Goal: Understand process/instructions: Learn how to perform a task or action

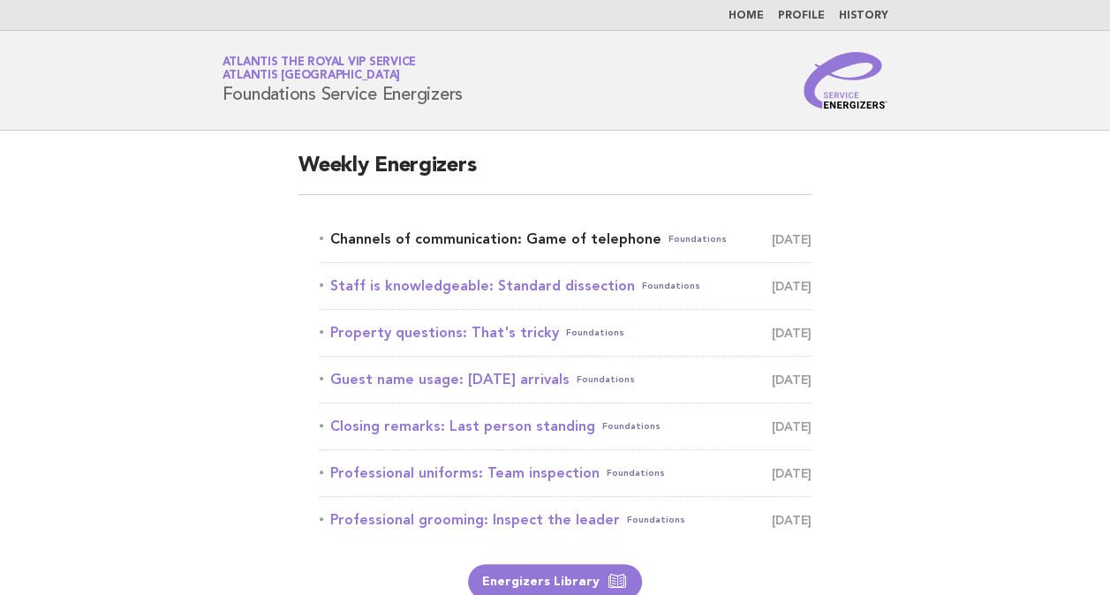
click at [549, 242] on link "Channels of communication: Game of telephone Foundations [DATE]" at bounding box center [566, 239] width 492 height 25
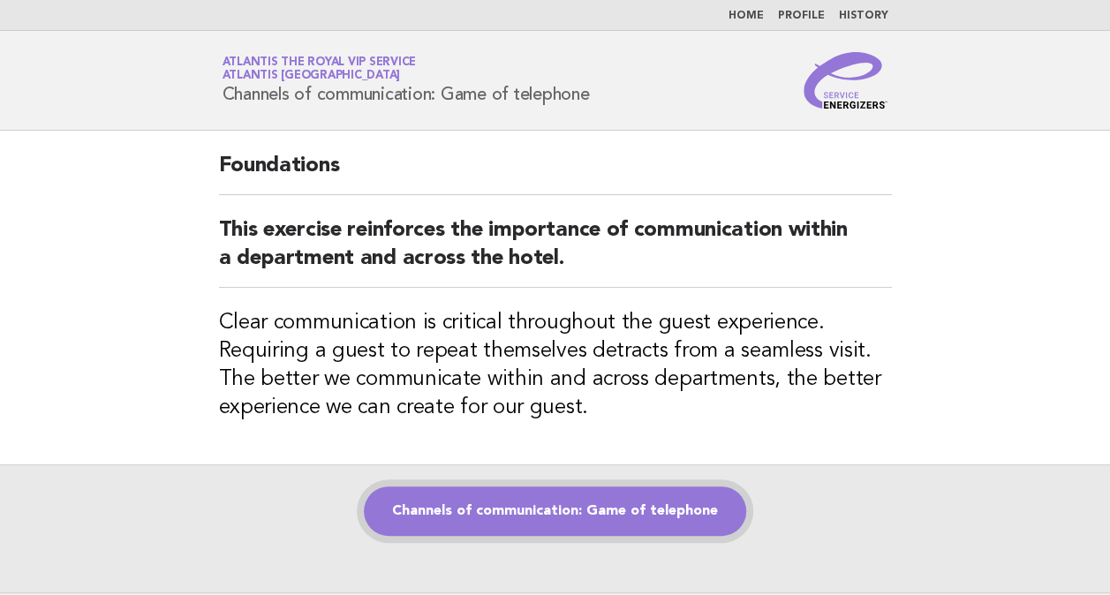
click at [612, 510] on link "Channels of communication: Game of telephone" at bounding box center [555, 511] width 382 height 49
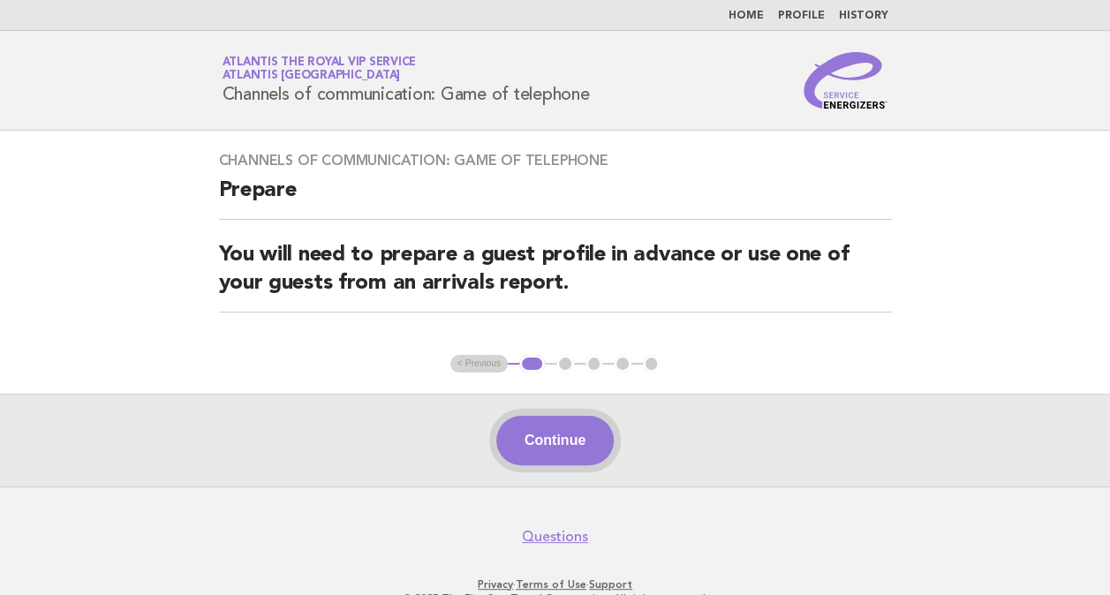
click at [564, 419] on button "Continue" at bounding box center [554, 440] width 117 height 49
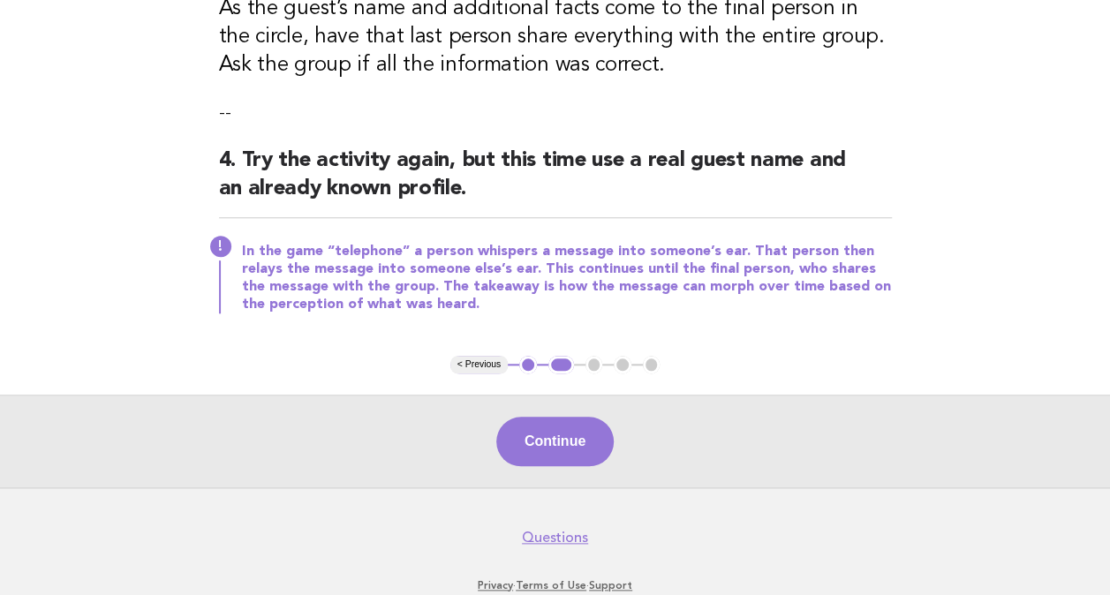
scroll to position [786, 0]
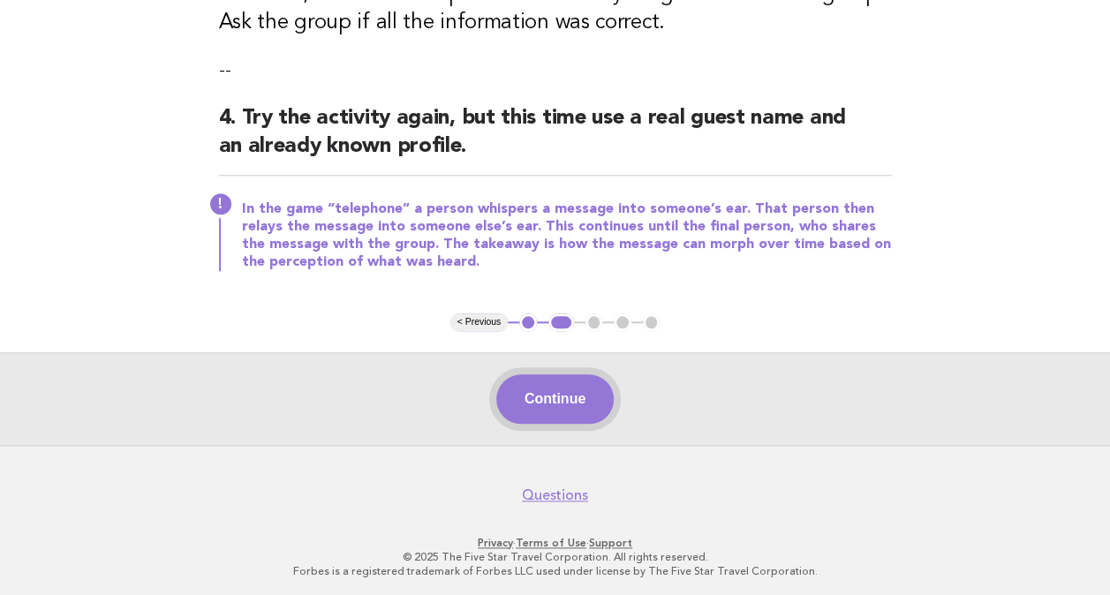
click at [568, 389] on button "Continue" at bounding box center [554, 398] width 117 height 49
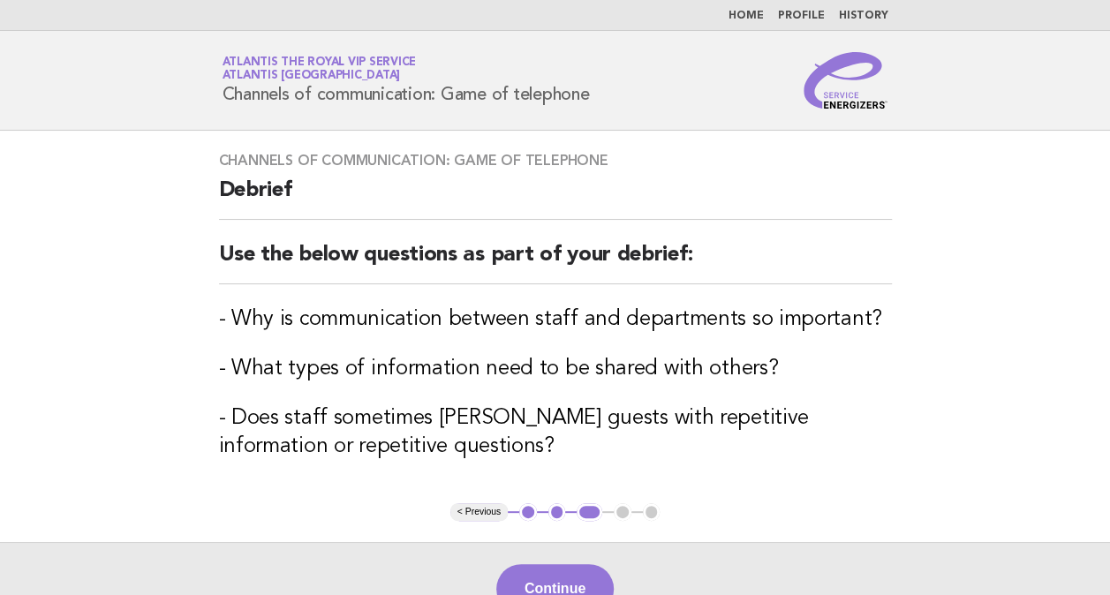
scroll to position [20, 0]
